Goal: Task Accomplishment & Management: Manage account settings

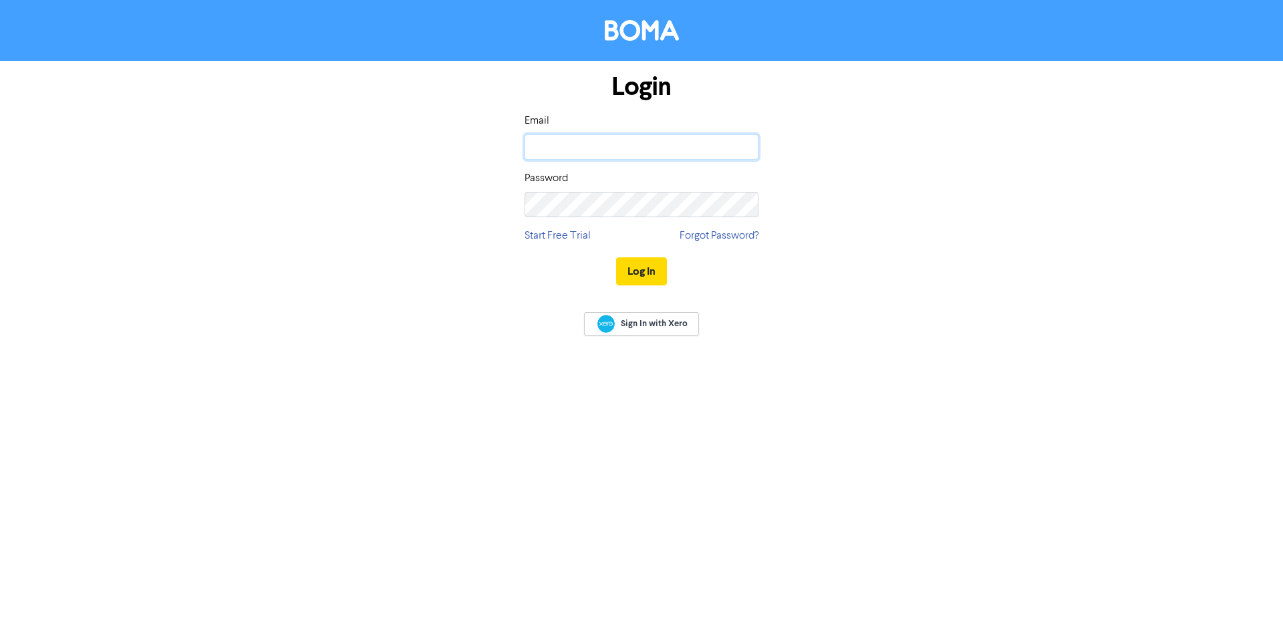
click at [563, 155] on input "email" at bounding box center [642, 146] width 234 height 25
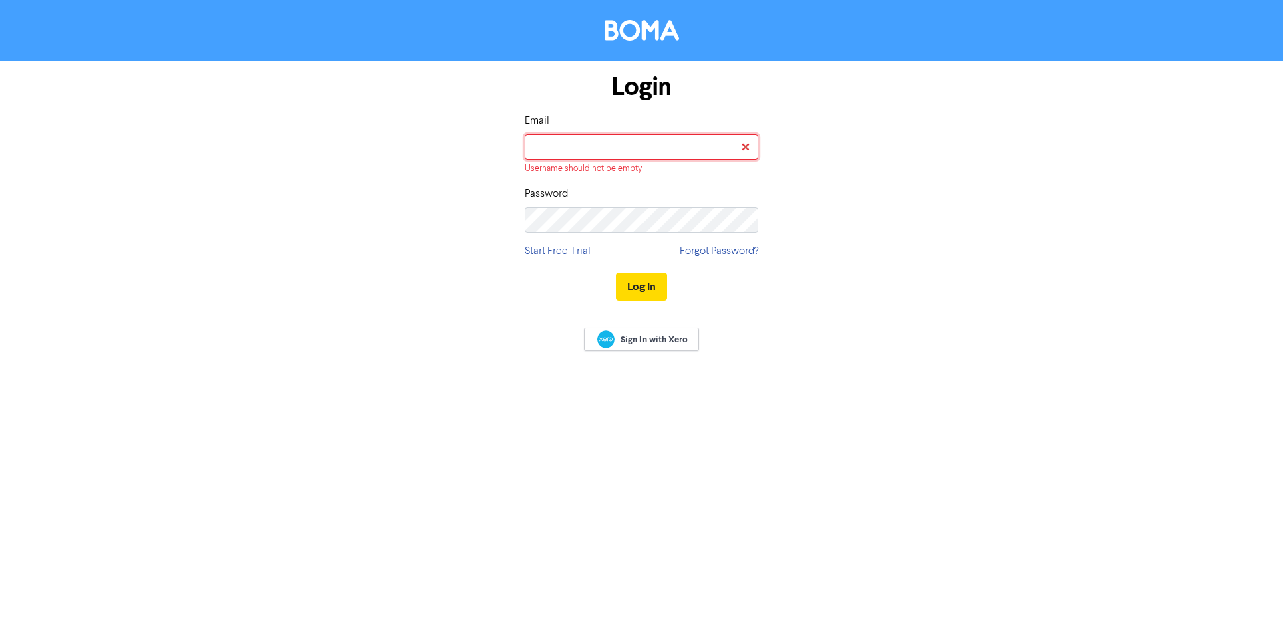
click at [636, 155] on input "email" at bounding box center [642, 146] width 234 height 25
paste input "design@bottrellmedia.com"
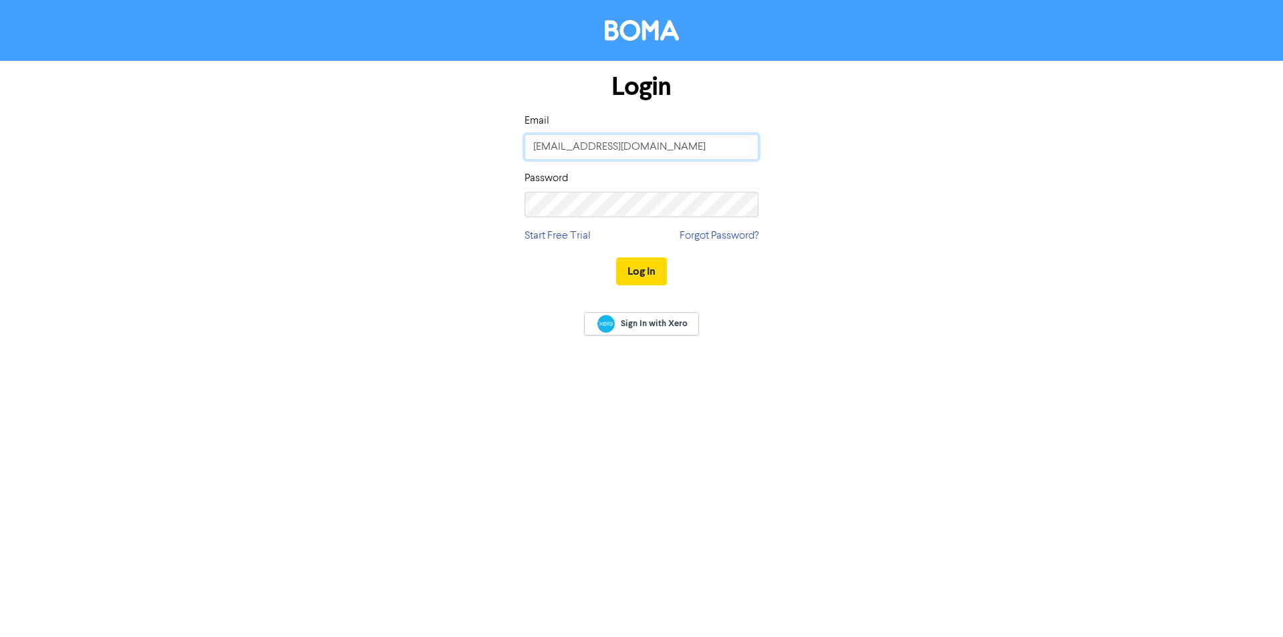
type input "design@bottrellmedia.com"
click at [610, 226] on div "Login Email design@bottrellmedia.com Password Start Free Trial Forgot Password?…" at bounding box center [642, 180] width 254 height 238
click at [631, 269] on button "Log In" at bounding box center [641, 271] width 51 height 28
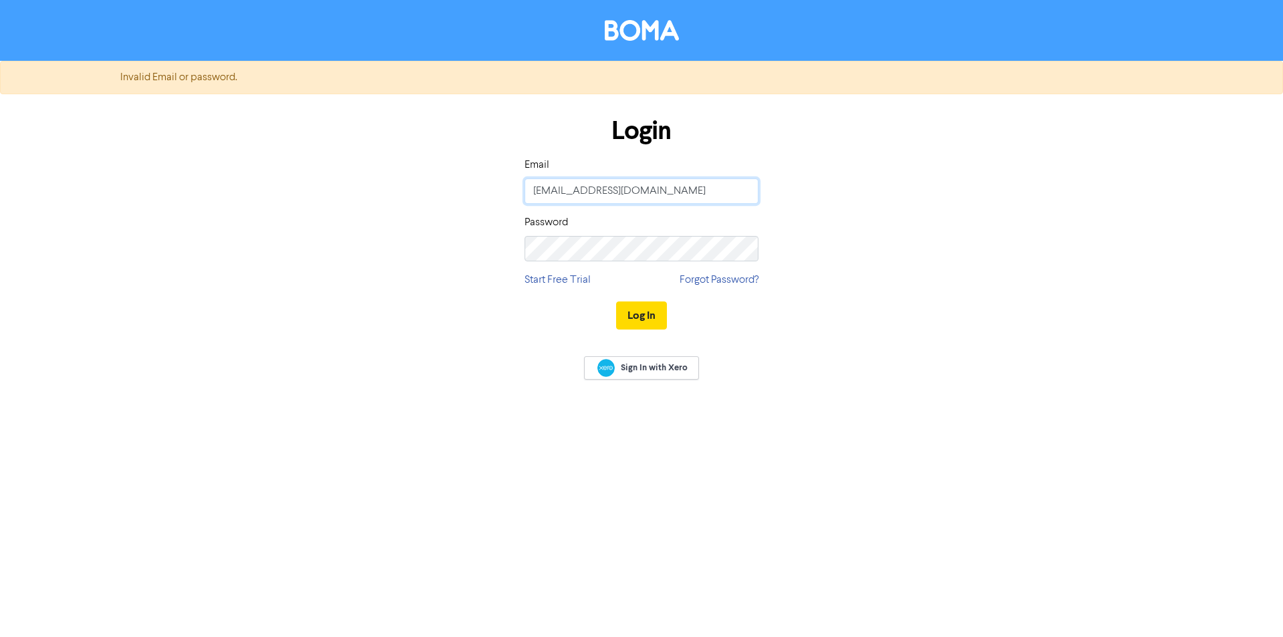
click at [537, 198] on input "design@bottrellmedia.com" at bounding box center [642, 190] width 234 height 25
drag, startPoint x: 536, startPoint y: 195, endPoint x: 509, endPoint y: 195, distance: 26.7
click at [509, 195] on div "Login Email design@bottrellmedia.com Password Start Free Trial Forgot Password?…" at bounding box center [642, 224] width 762 height 238
click at [674, 191] on input "design@bottrellmedia.com" at bounding box center [642, 190] width 234 height 25
click at [616, 301] on button "Log In" at bounding box center [641, 315] width 51 height 28
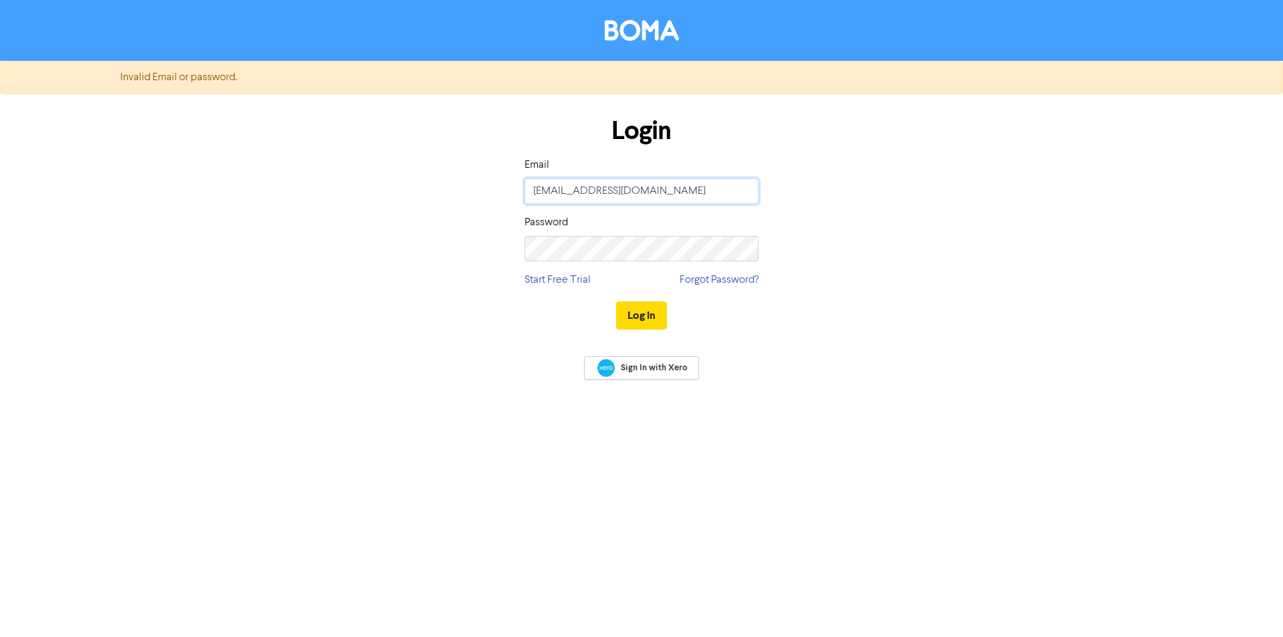
click at [599, 180] on input "design@bottrellmedia.com" at bounding box center [642, 190] width 234 height 25
click at [617, 186] on input "design@bottrellmedia.com" at bounding box center [642, 190] width 234 height 25
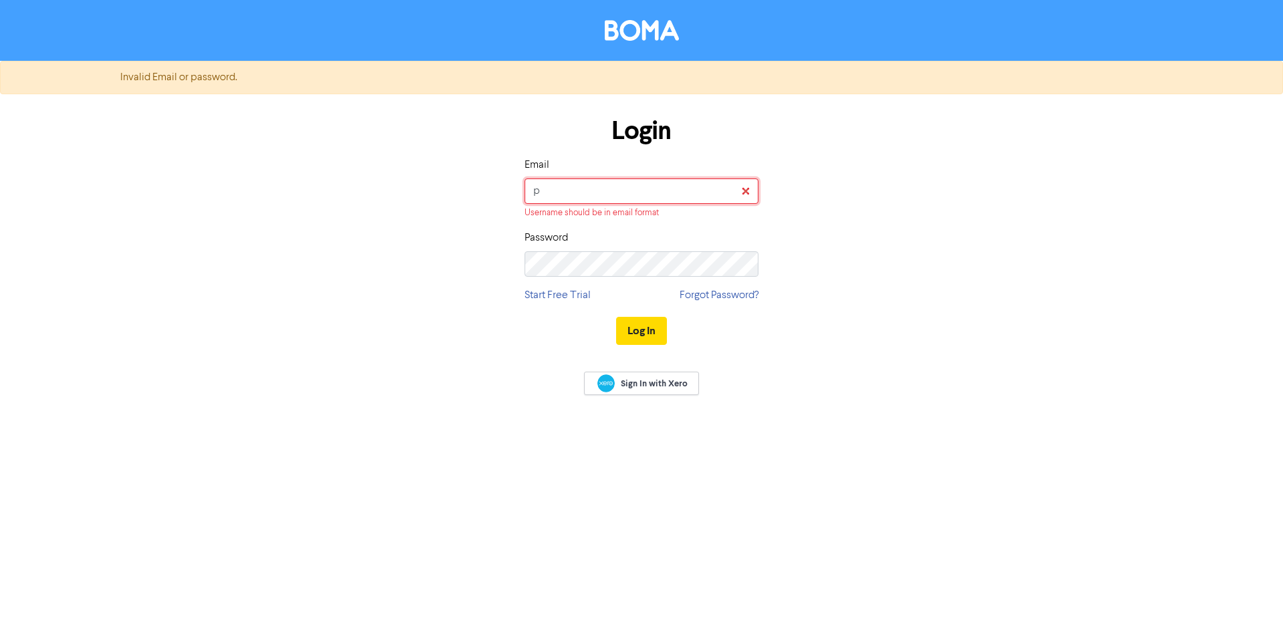
type input "prince@bottrellbusiness.com.au"
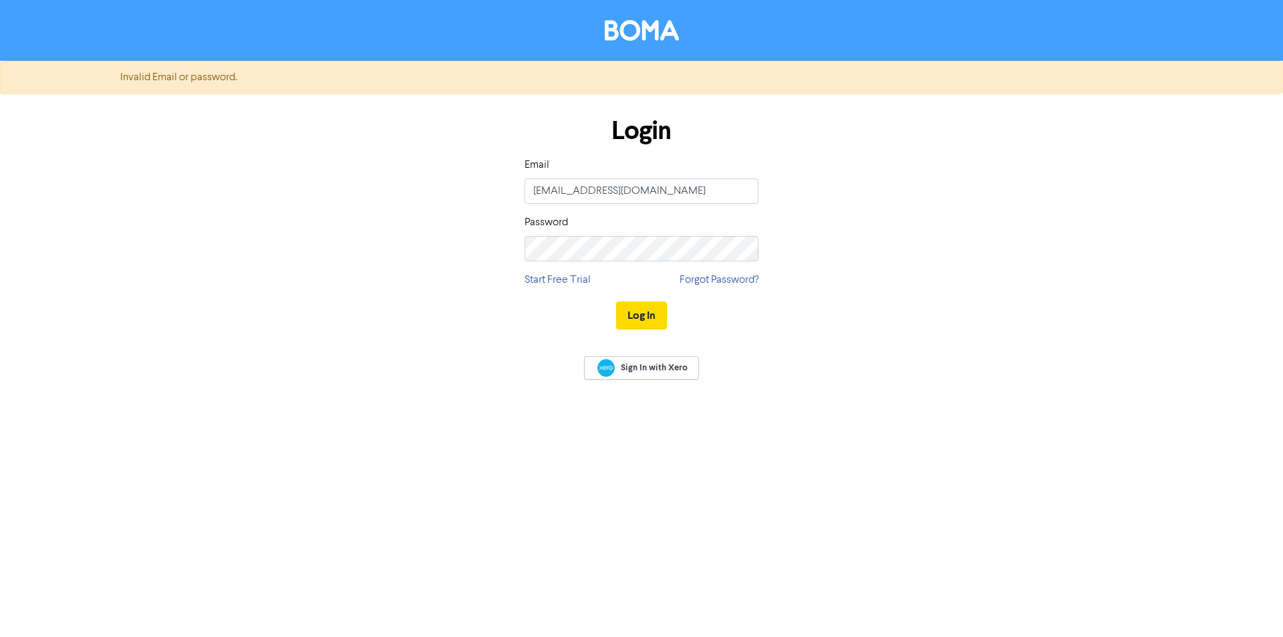
click at [627, 214] on div "Password" at bounding box center [642, 237] width 234 height 47
click at [633, 315] on button "Log In" at bounding box center [641, 315] width 51 height 28
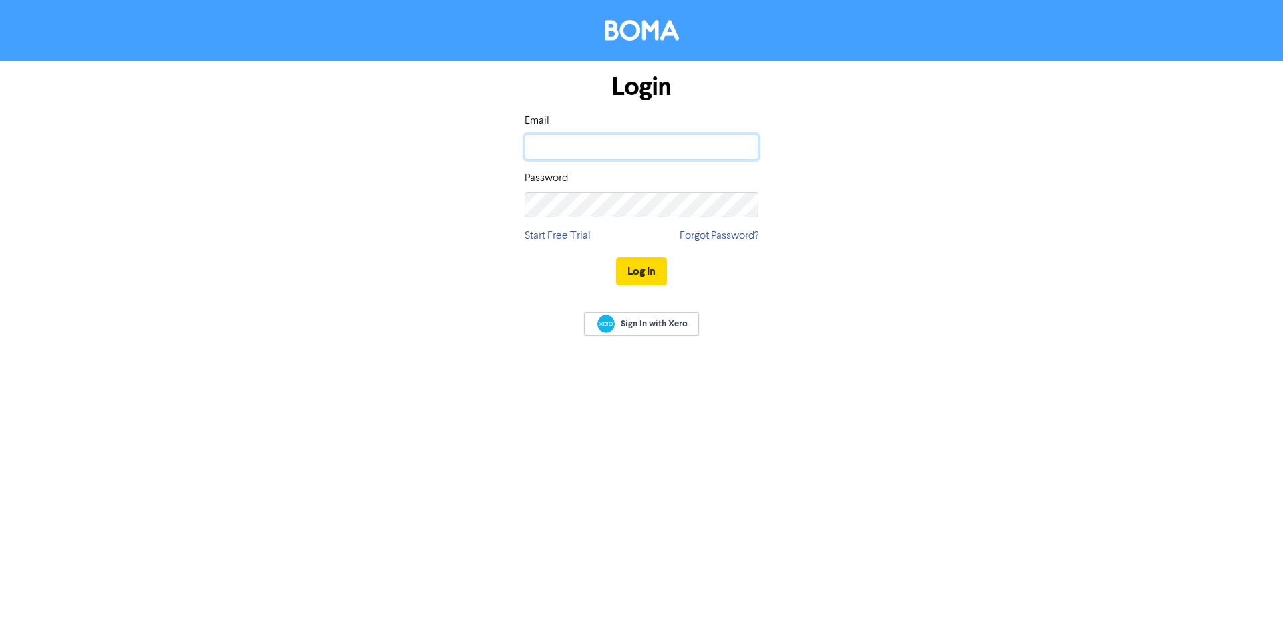
click at [613, 151] on input "email" at bounding box center [642, 146] width 234 height 25
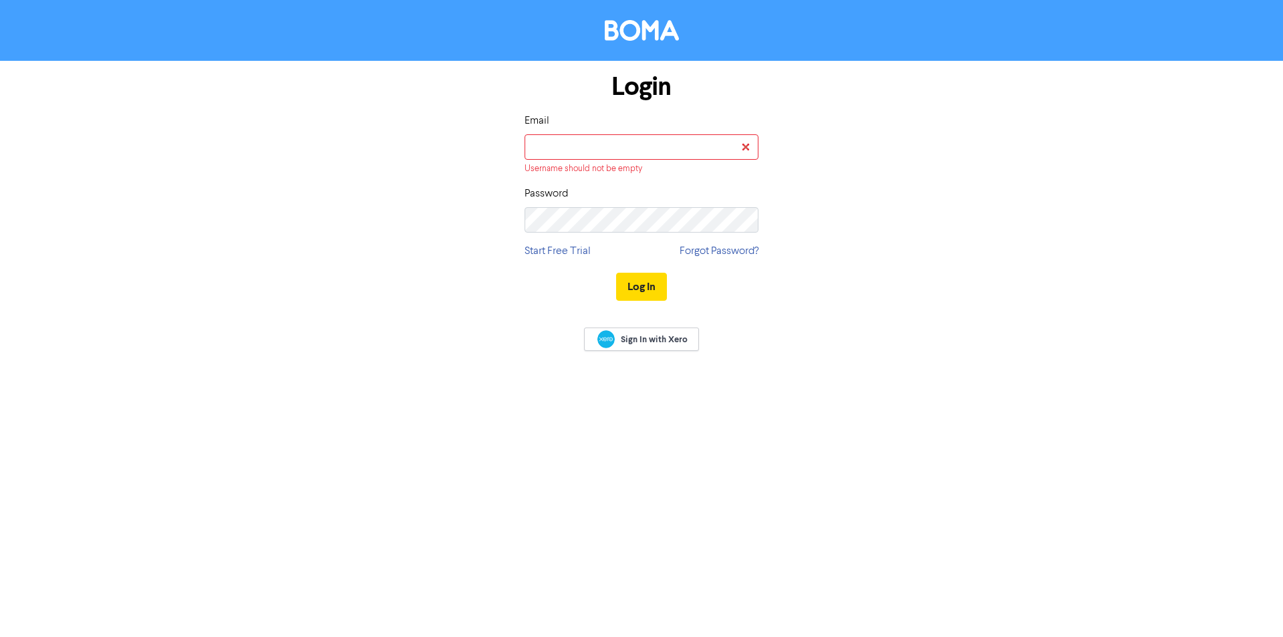
click at [432, 213] on div "Login Email Username should not be empty Password Start Free Trial Forgot Passw…" at bounding box center [642, 187] width 762 height 253
click at [438, 204] on div "Login Email Username should not be empty Password Start Free Trial Forgot Passw…" at bounding box center [642, 187] width 762 height 253
click at [554, 130] on div "Email Username should not be empty" at bounding box center [642, 144] width 234 height 62
click at [557, 138] on input "email" at bounding box center [642, 146] width 234 height 25
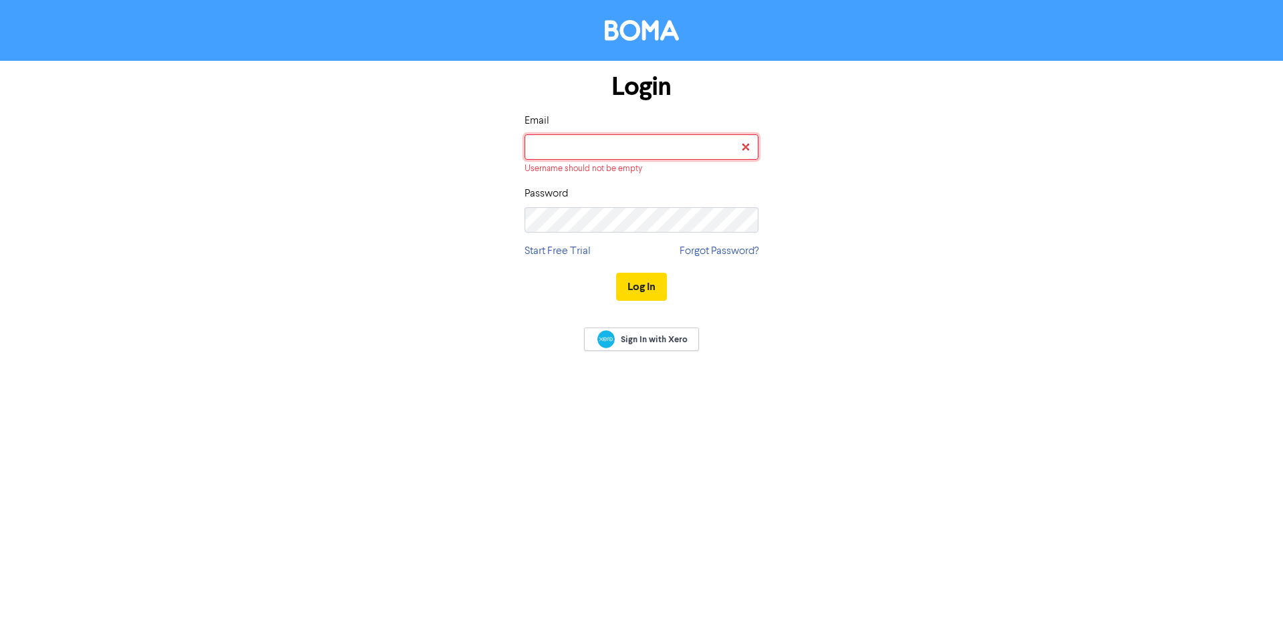
click at [557, 138] on input "email" at bounding box center [642, 146] width 234 height 25
click at [186, 76] on form "Login Email Username should not be empty Password Start Free Trial Forgot Passw…" at bounding box center [641, 187] width 1283 height 253
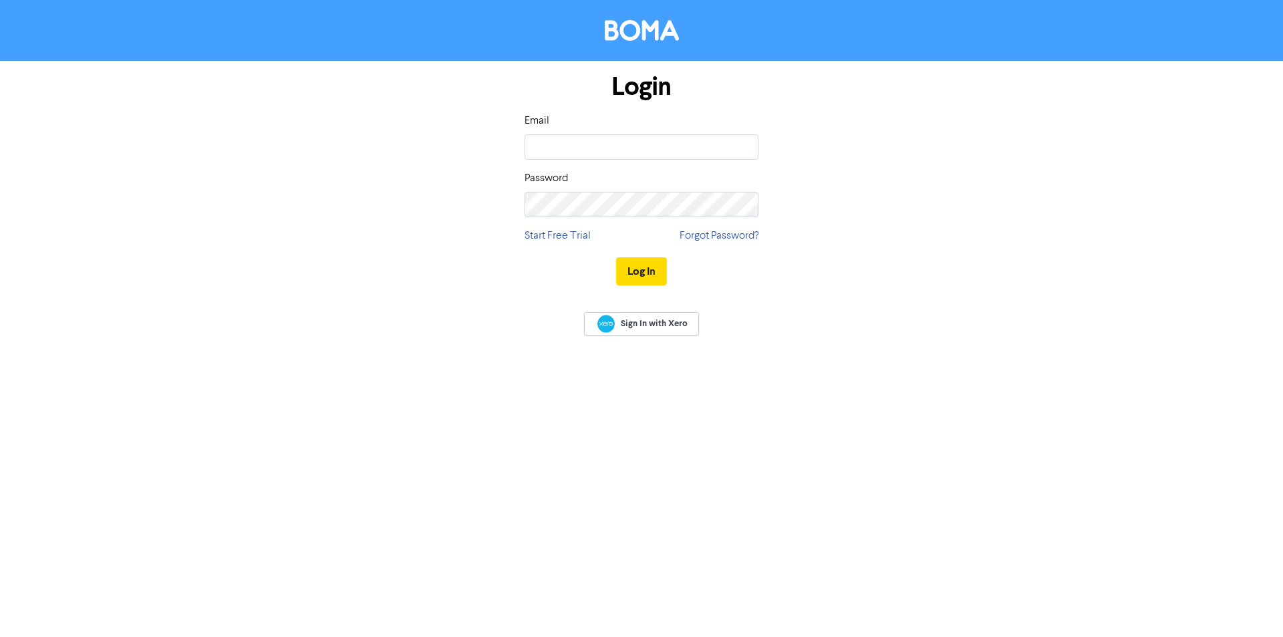
type input "prince@bottrellbusiness.com.au"
click at [616, 257] on button "Log In" at bounding box center [641, 271] width 51 height 28
click at [566, 152] on input "email" at bounding box center [642, 146] width 234 height 25
type input "design@bottrellbusiness.com.au"
click at [616, 257] on button "Log In" at bounding box center [641, 271] width 51 height 28
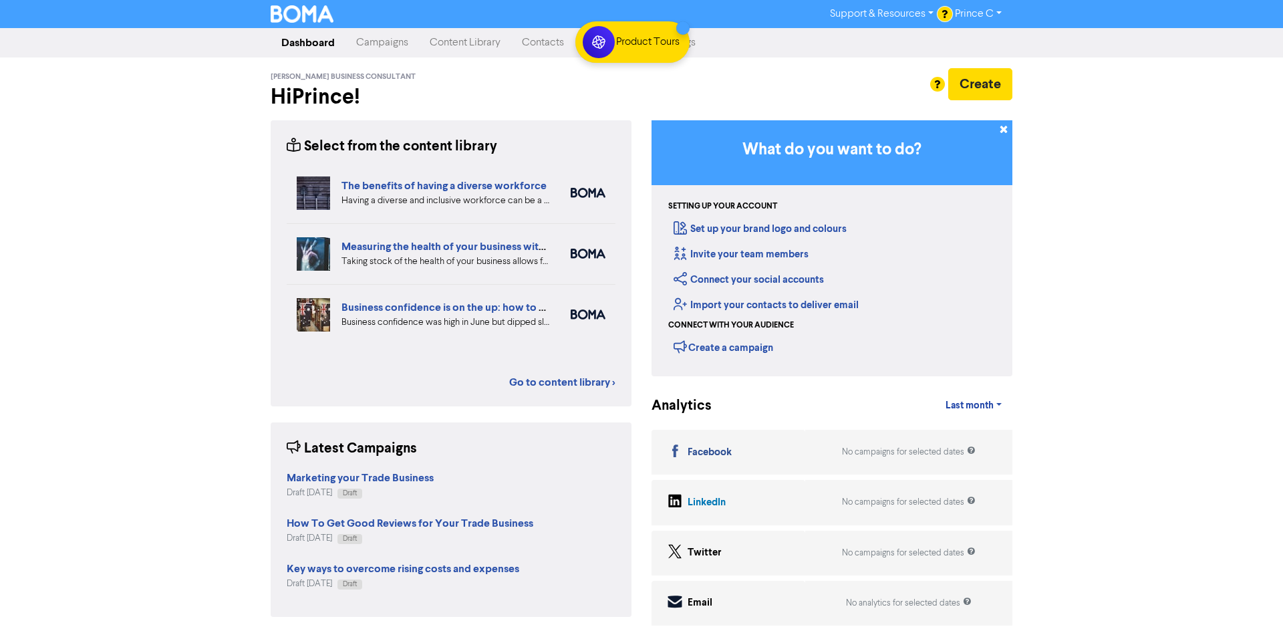
click at [1115, 206] on div "Support & Resources Video Tutorials FAQ & Guides Marketing Education Prince C L…" at bounding box center [641, 318] width 1283 height 637
click at [599, 383] on link "Go to content library >" at bounding box center [562, 382] width 106 height 16
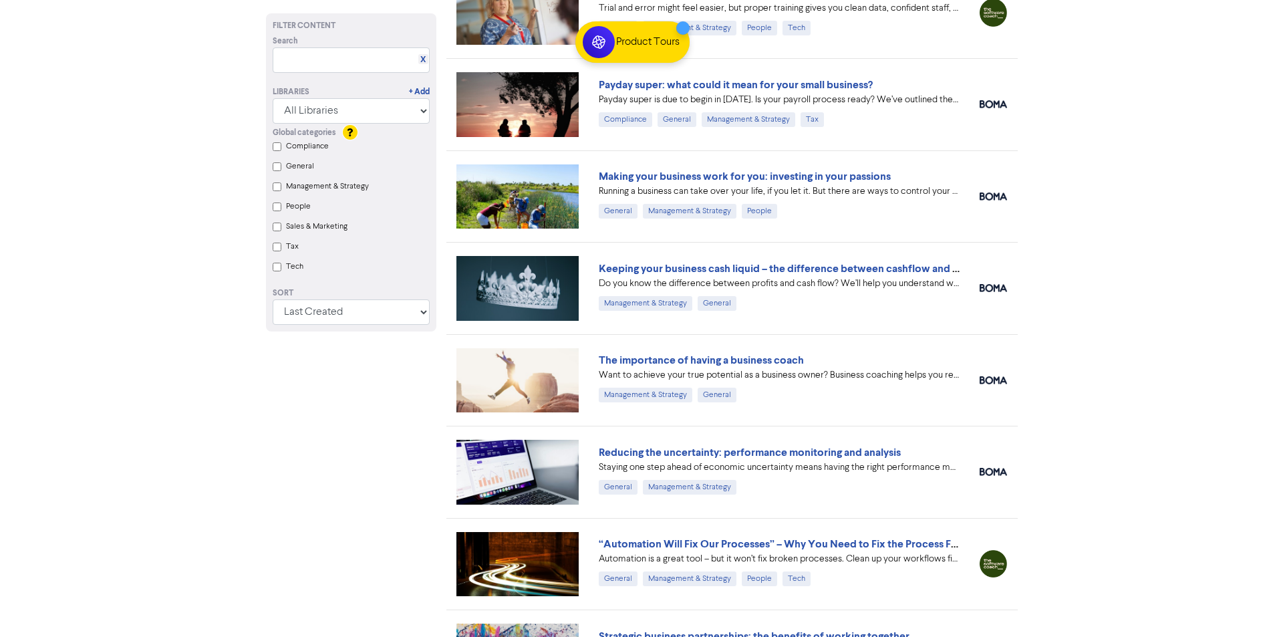
scroll to position [5294, 0]
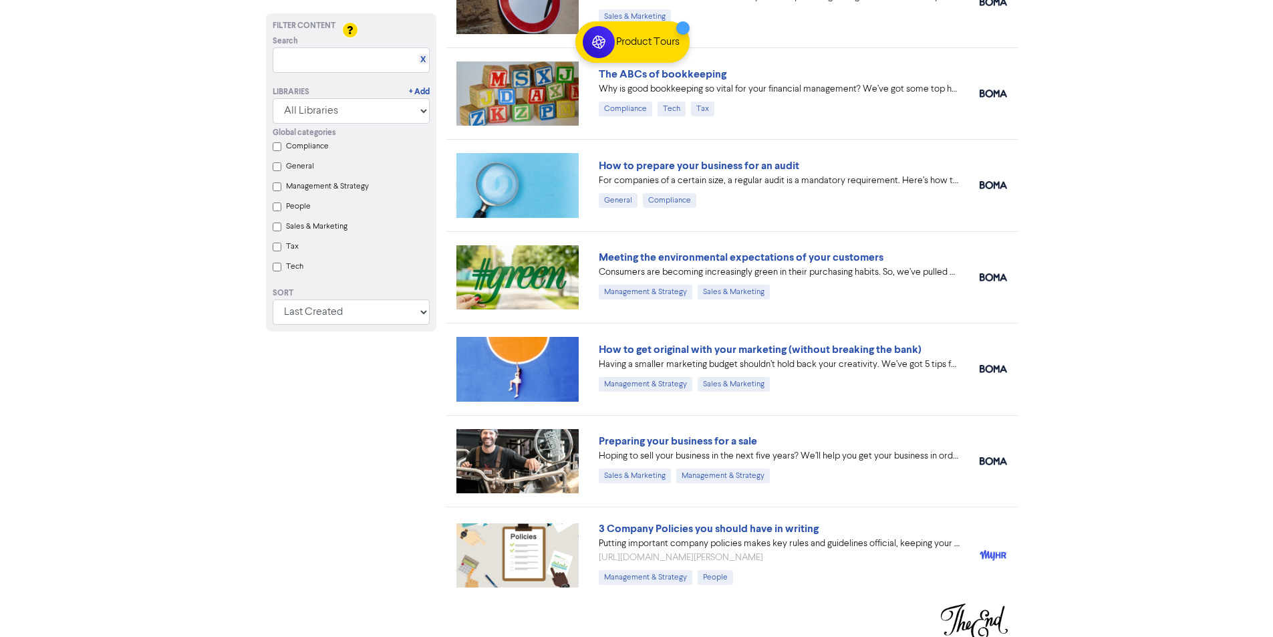
scroll to position [11175, 0]
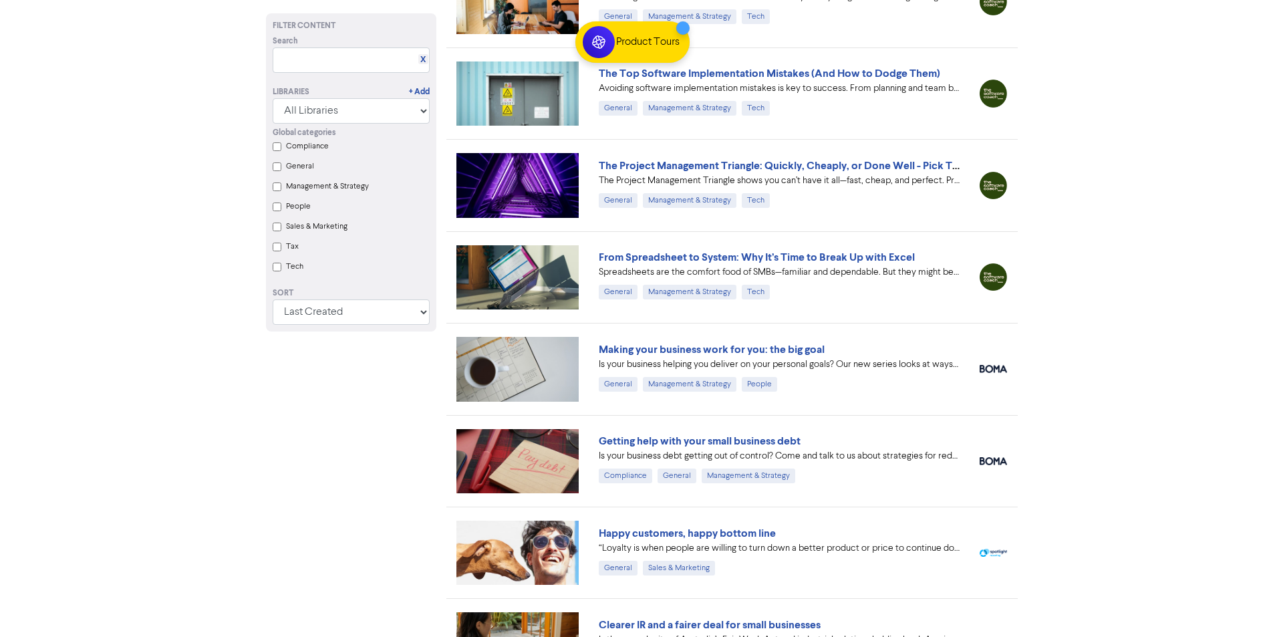
scroll to position [8235, 0]
